Goal: Transaction & Acquisition: Purchase product/service

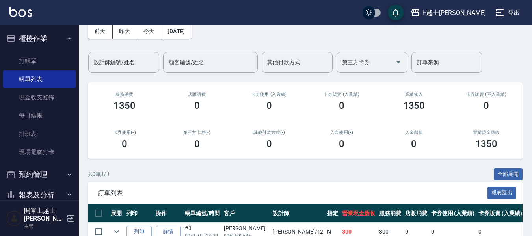
scroll to position [39, 0]
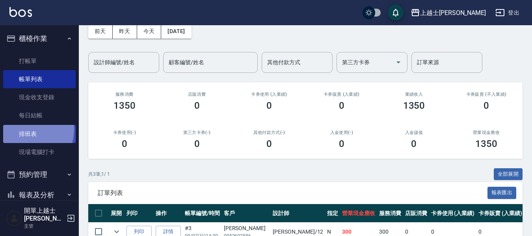
click at [24, 129] on link "排班表" at bounding box center [39, 134] width 72 height 18
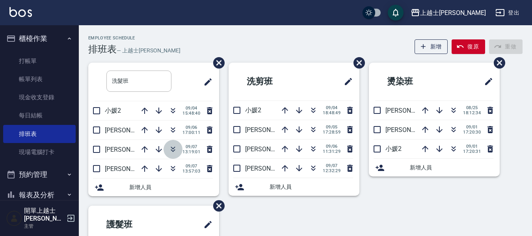
click at [177, 150] on icon "button" at bounding box center [172, 149] width 9 height 9
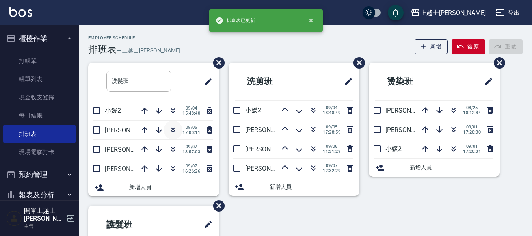
click at [172, 130] on icon "button" at bounding box center [172, 129] width 9 height 9
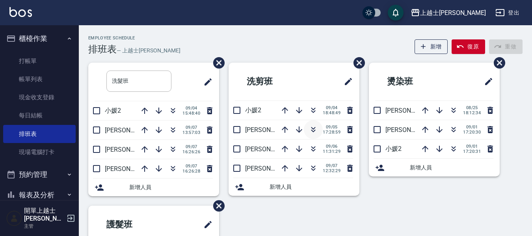
click at [313, 132] on icon "button" at bounding box center [313, 131] width 4 height 3
click at [35, 57] on link "打帳單" at bounding box center [39, 61] width 72 height 18
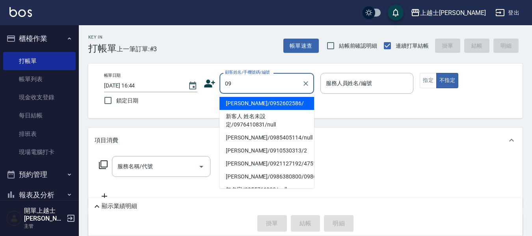
type input "[PERSON_NAME]/0952602586/"
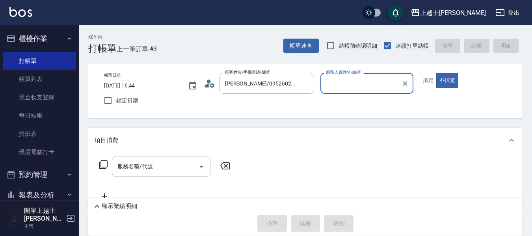
type input "[PERSON_NAME]-12"
click at [436, 73] on button "不指定" at bounding box center [447, 80] width 22 height 15
type button "false"
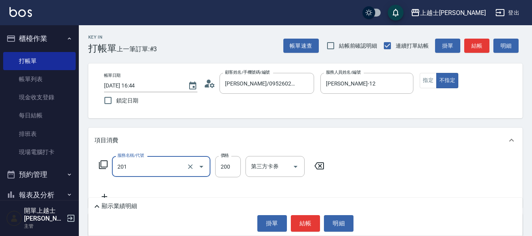
type input "B級單剪(201)"
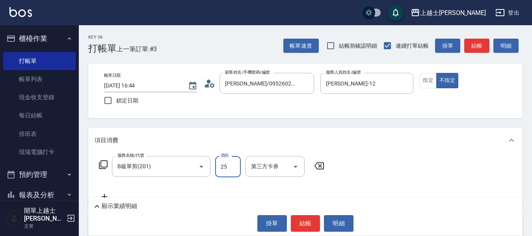
type input "250"
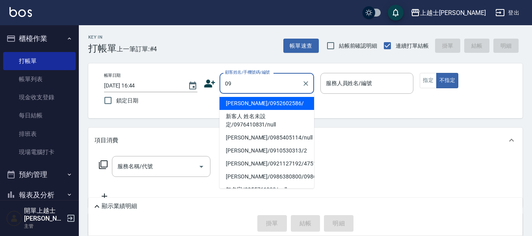
type input "[PERSON_NAME]/0952602586/"
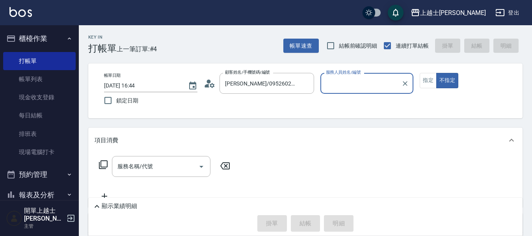
type input "[PERSON_NAME]-12"
click at [436, 73] on button "不指定" at bounding box center [447, 80] width 22 height 15
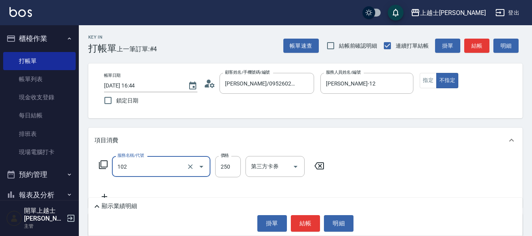
type input "精油洗髮(102)"
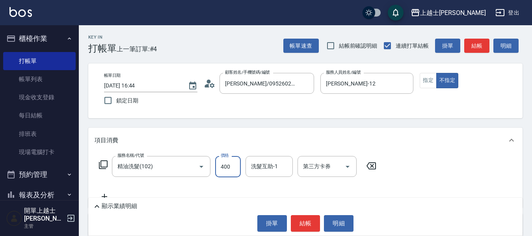
type input "400"
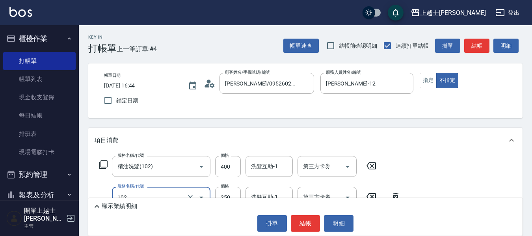
type input "精油洗髮(102)"
type input "499"
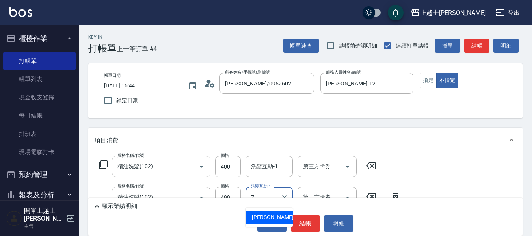
type input "[PERSON_NAME]-7"
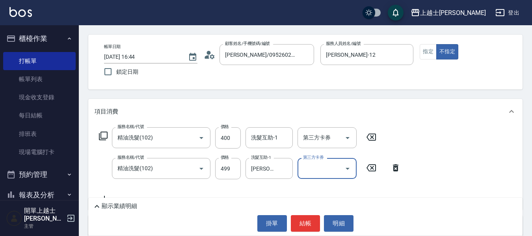
scroll to position [39, 0]
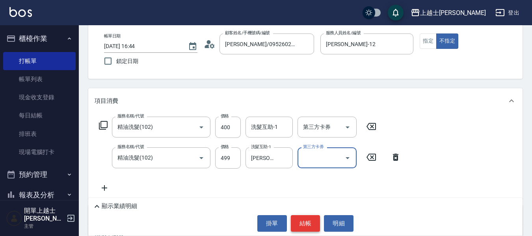
click at [302, 224] on button "結帳" at bounding box center [306, 223] width 30 height 17
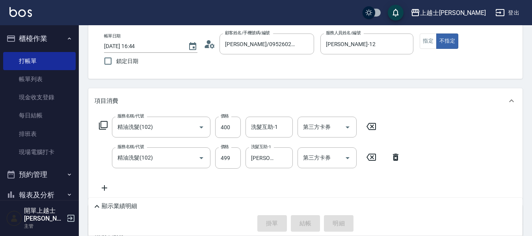
type input "[DATE] 16:55"
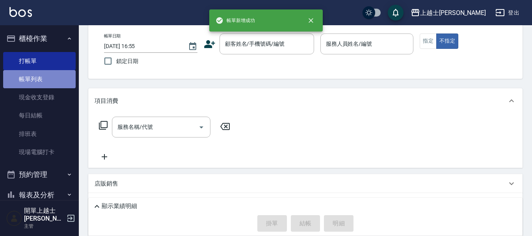
click at [40, 74] on link "帳單列表" at bounding box center [39, 79] width 72 height 18
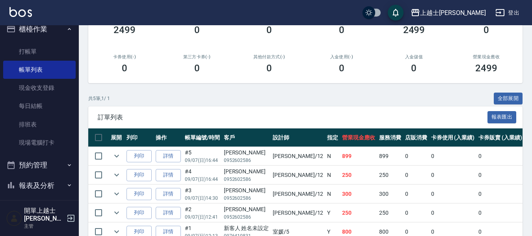
scroll to position [78, 0]
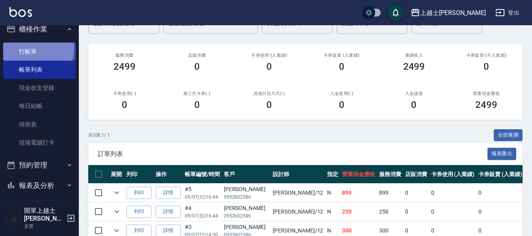
click at [32, 48] on link "打帳單" at bounding box center [39, 52] width 72 height 18
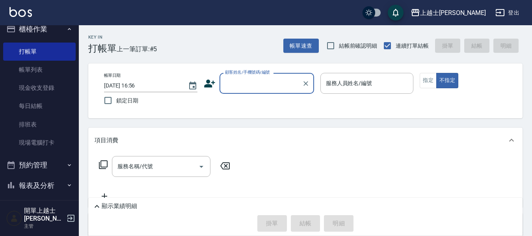
scroll to position [88, 0]
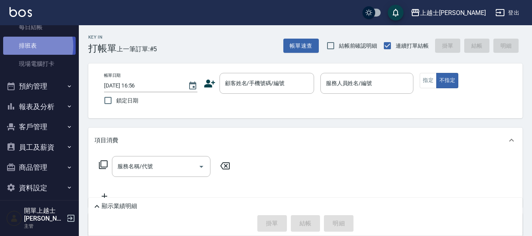
click at [27, 46] on link "排班表" at bounding box center [39, 46] width 72 height 18
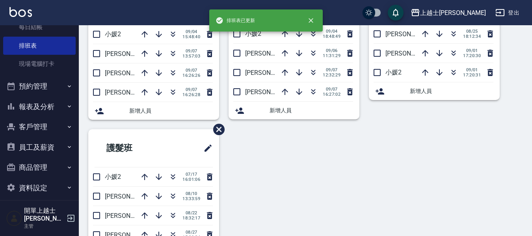
scroll to position [115, 0]
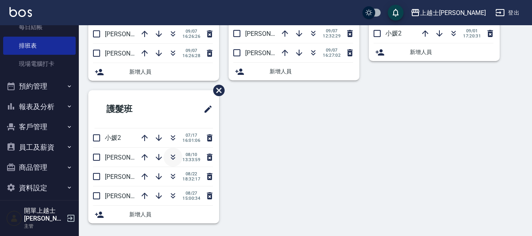
click at [174, 159] on icon "button" at bounding box center [172, 156] width 9 height 9
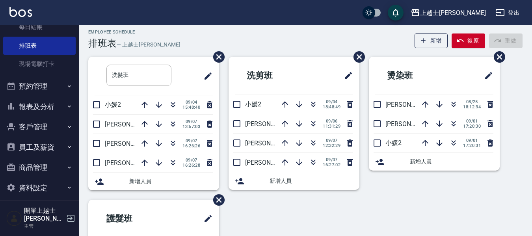
scroll to position [0, 0]
